Goal: Transaction & Acquisition: Purchase product/service

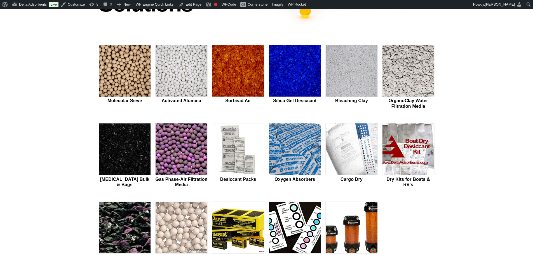
scroll to position [144, 0]
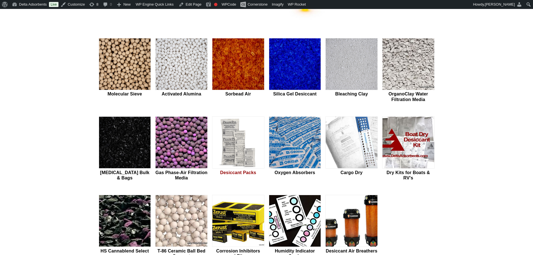
click at [250, 152] on img at bounding box center [239, 143] width 52 height 52
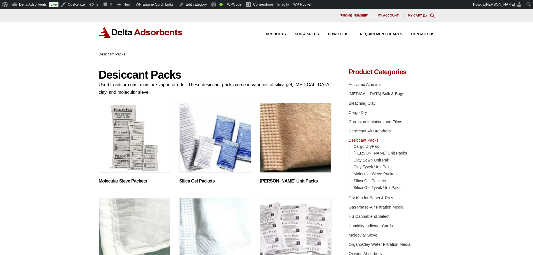
click at [146, 156] on img "Visit product category Molecular Sieve Packets" at bounding box center [135, 138] width 72 height 70
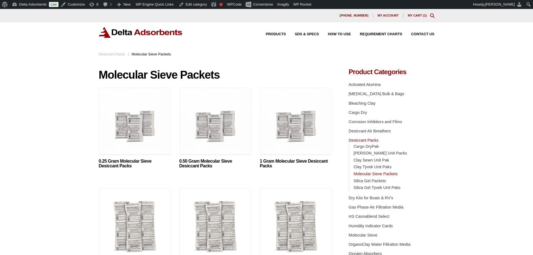
click at [300, 146] on img at bounding box center [296, 123] width 72 height 70
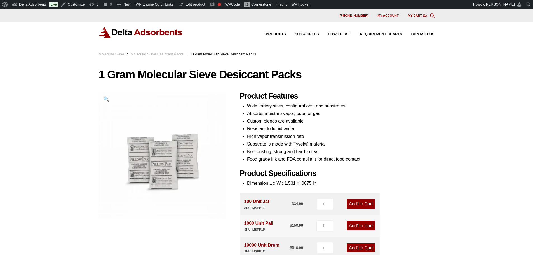
scroll to position [21, 0]
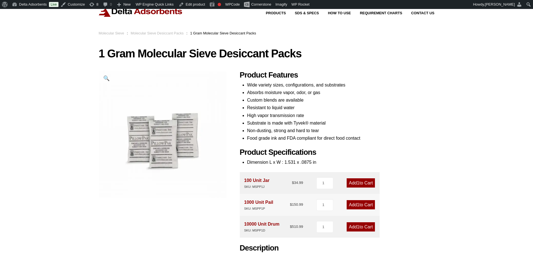
click at [167, 32] on link "Molecular Sieve Desiccant Packs" at bounding box center [157, 33] width 53 height 4
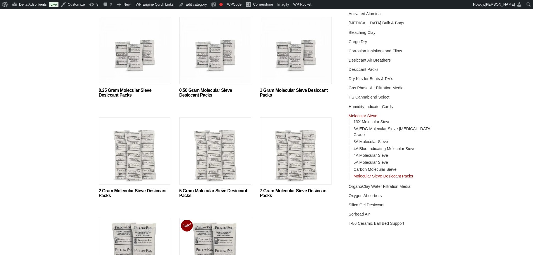
scroll to position [83, 0]
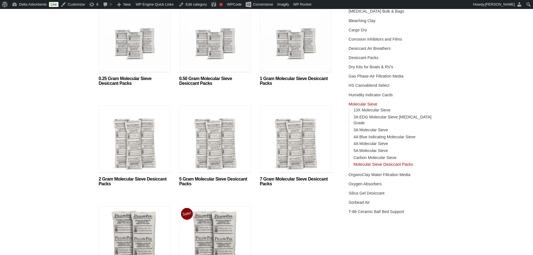
click at [119, 146] on img at bounding box center [135, 141] width 72 height 70
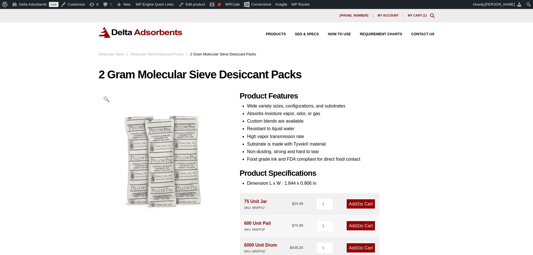
click at [138, 30] on img at bounding box center [141, 32] width 84 height 11
